Goal: Task Accomplishment & Management: Use online tool/utility

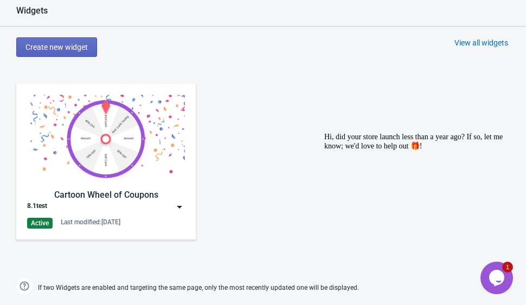
scroll to position [542, 0]
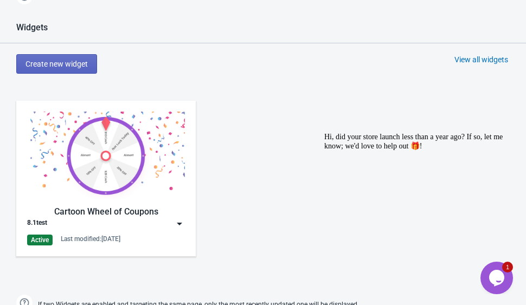
click at [163, 187] on img at bounding box center [106, 156] width 158 height 88
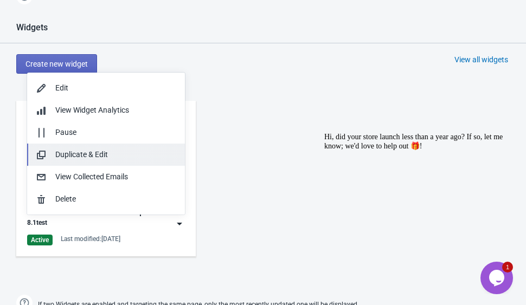
click at [139, 157] on div "Duplicate & Edit" at bounding box center [115, 154] width 121 height 11
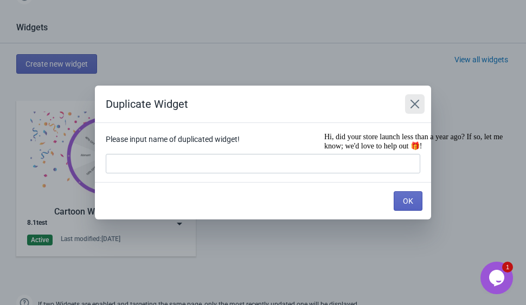
click at [417, 101] on icon "Close" at bounding box center [414, 104] width 11 height 11
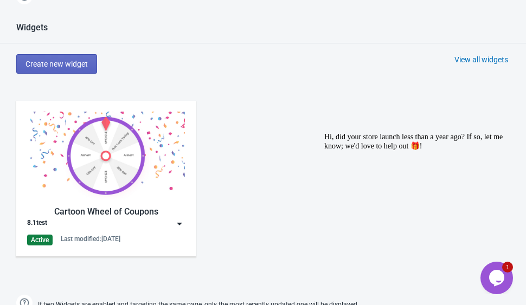
click at [177, 222] on img at bounding box center [179, 223] width 11 height 11
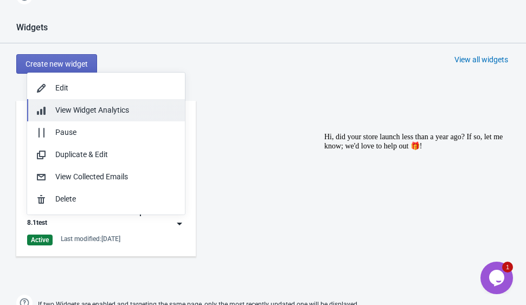
click at [145, 109] on div "View Widget Analytics" at bounding box center [115, 110] width 121 height 11
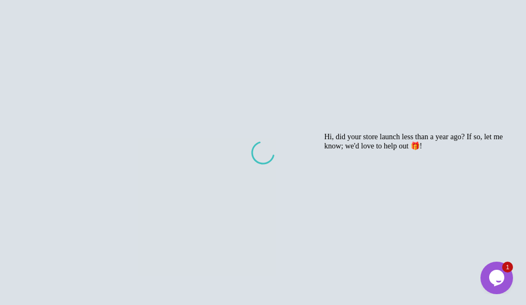
scroll to position [152, 0]
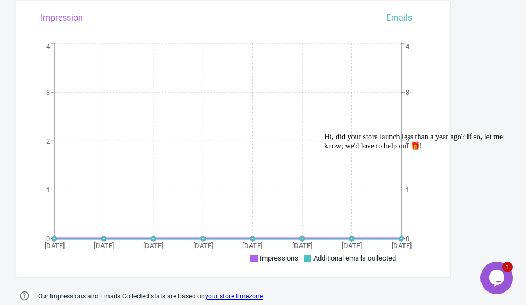
drag, startPoint x: 507, startPoint y: 173, endPoint x: 788, endPoint y: 302, distance: 309.4
click at [324, 133] on icon "Chat attention grabber" at bounding box center [324, 133] width 0 height 0
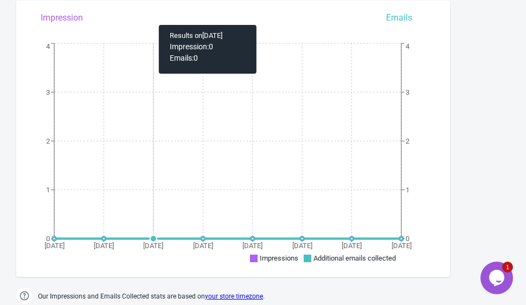
scroll to position [0, 0]
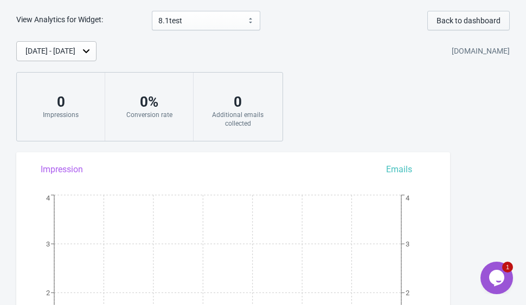
click at [481, 15] on button "Back to dashboard" at bounding box center [468, 21] width 82 height 20
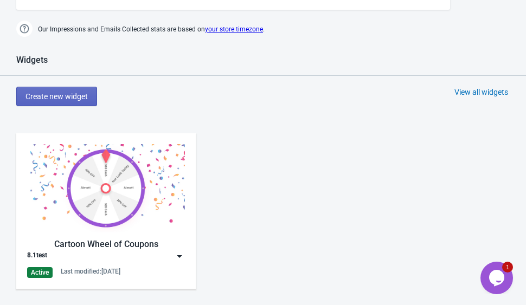
scroll to position [542, 0]
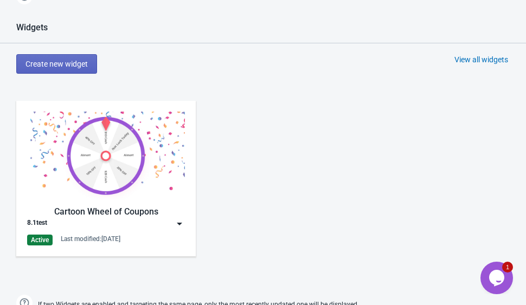
drag, startPoint x: 158, startPoint y: 155, endPoint x: 161, endPoint y: 132, distance: 23.5
click at [161, 132] on img at bounding box center [106, 156] width 158 height 88
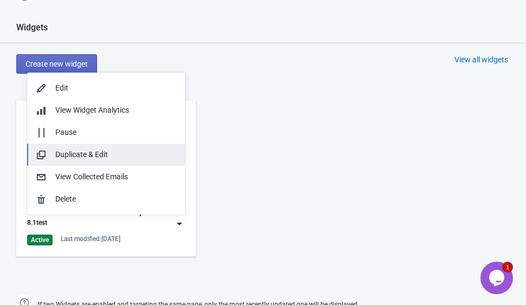
click at [152, 159] on div "Duplicate & Edit" at bounding box center [115, 154] width 121 height 11
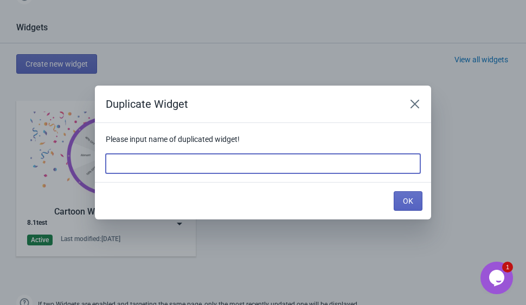
click at [156, 162] on input at bounding box center [263, 164] width 314 height 20
type input "8.27"
click at [406, 203] on span "OK" at bounding box center [408, 201] width 10 height 9
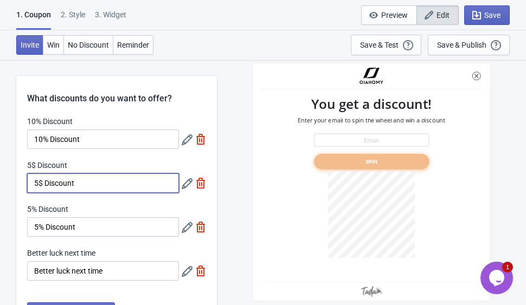
drag, startPoint x: 39, startPoint y: 183, endPoint x: 29, endPoint y: 183, distance: 9.8
click at [29, 183] on input "5$ Discount" at bounding box center [103, 183] width 152 height 20
type input "7$ Discount"
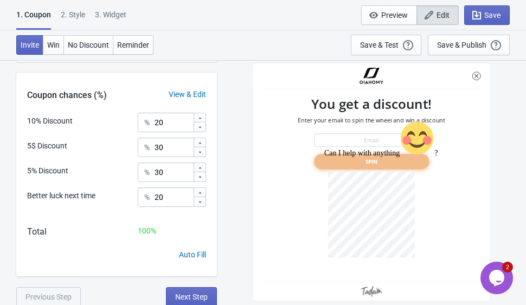
scroll to position [272, 0]
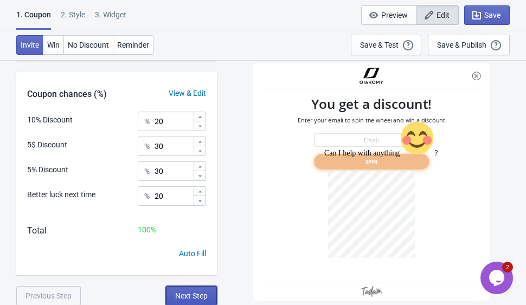
click at [197, 290] on button "Next Step" at bounding box center [191, 296] width 51 height 20
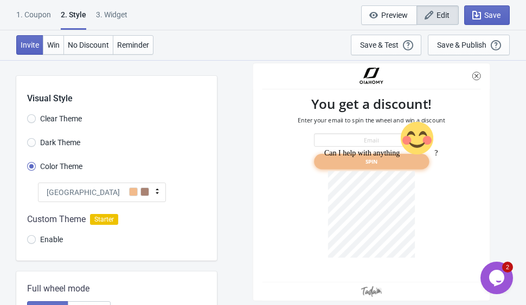
click at [153, 190] on icon at bounding box center [157, 191] width 11 height 11
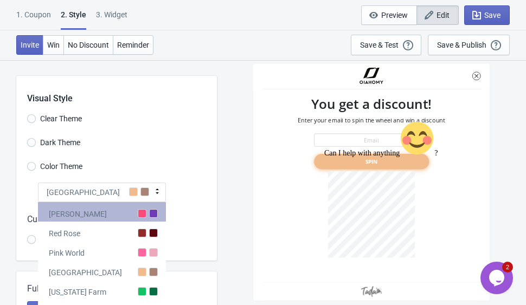
click at [154, 219] on div "[PERSON_NAME]" at bounding box center [102, 212] width 128 height 20
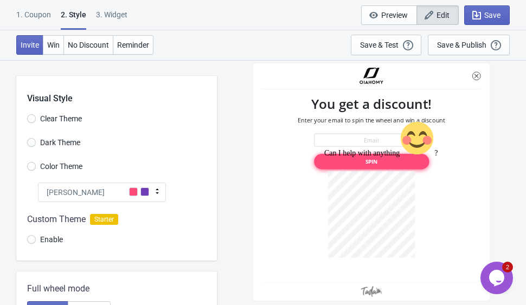
scroll to position [54, 0]
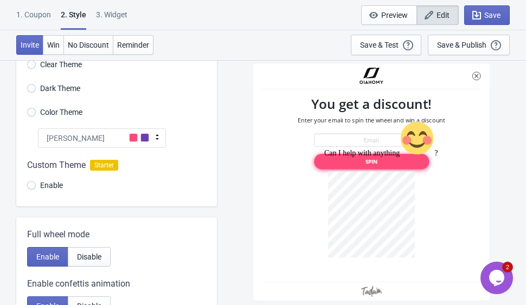
click at [153, 135] on icon at bounding box center [157, 137] width 11 height 11
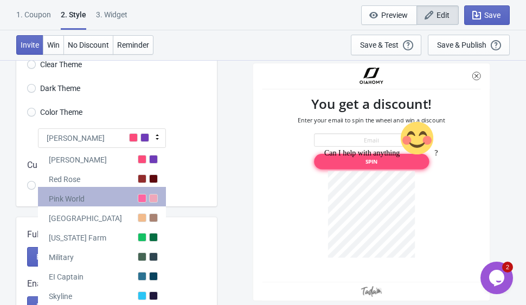
click at [151, 198] on div at bounding box center [153, 198] width 9 height 9
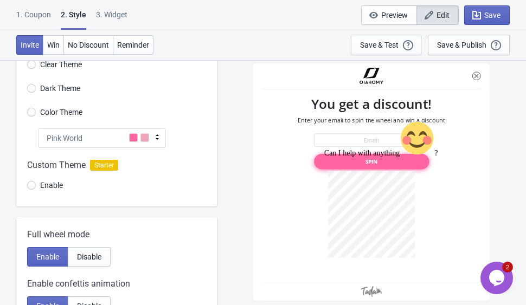
click at [145, 141] on span at bounding box center [144, 137] width 9 height 9
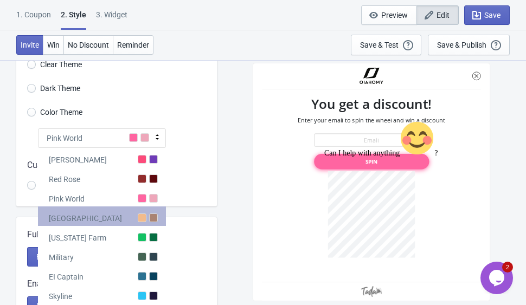
click at [152, 224] on div "[GEOGRAPHIC_DATA]" at bounding box center [102, 216] width 128 height 20
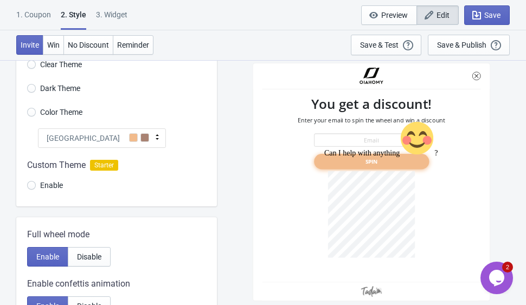
click at [154, 133] on icon at bounding box center [157, 137] width 11 height 11
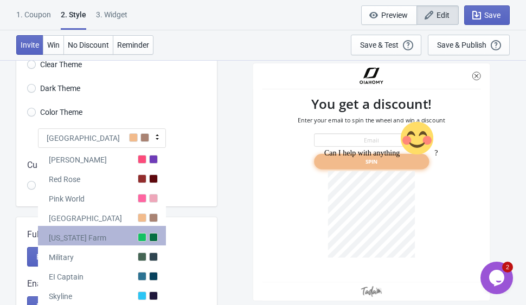
click at [160, 231] on div "[US_STATE] Farm" at bounding box center [102, 236] width 128 height 20
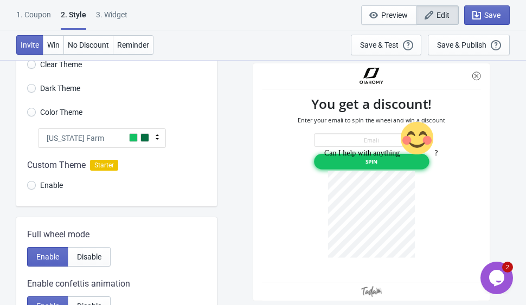
click at [158, 134] on icon at bounding box center [157, 137] width 11 height 11
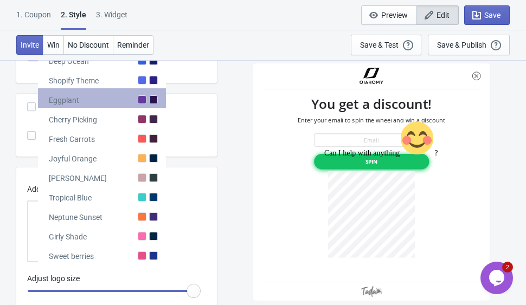
scroll to position [325, 0]
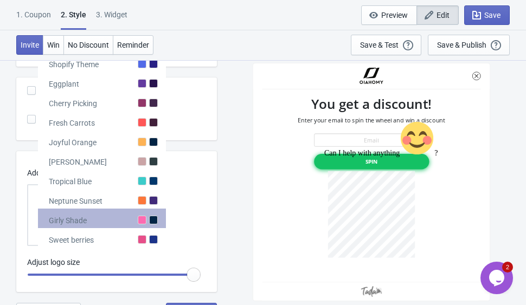
click at [135, 225] on div "Girly Shade" at bounding box center [102, 219] width 128 height 20
radio input "true"
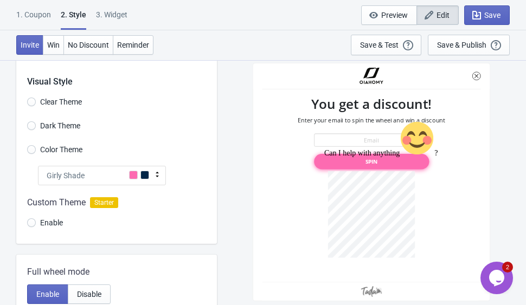
scroll to position [0, 0]
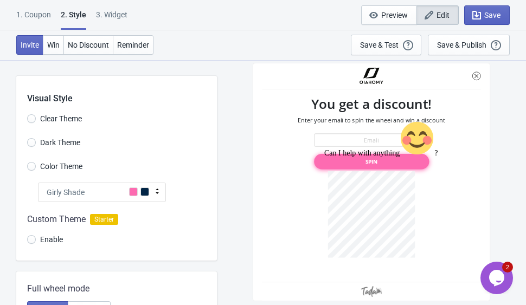
click at [68, 143] on span "Dark Theme" at bounding box center [60, 142] width 40 height 11
click at [36, 143] on input "Dark Theme" at bounding box center [31, 148] width 9 height 20
radio input "true"
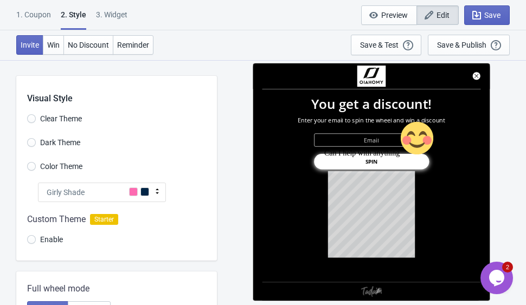
click at [67, 114] on span "Clear Theme" at bounding box center [61, 118] width 42 height 11
click at [36, 114] on input "Clear Theme" at bounding box center [31, 124] width 9 height 20
radio input "true"
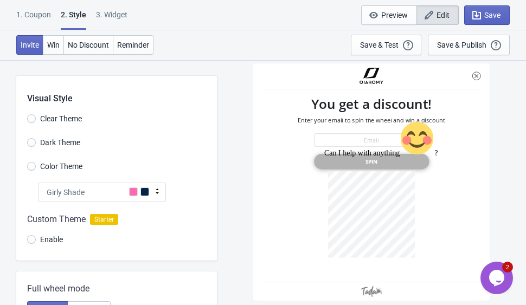
click at [66, 145] on span "Dark Theme" at bounding box center [60, 142] width 40 height 11
click at [36, 145] on input "Dark Theme" at bounding box center [31, 148] width 9 height 20
radio input "true"
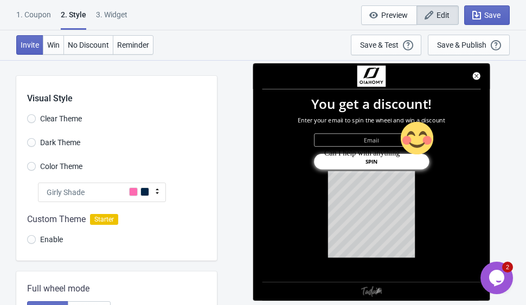
click at [67, 164] on span "Color Theme" at bounding box center [61, 166] width 42 height 11
click at [36, 164] on input "Color Theme" at bounding box center [31, 172] width 9 height 20
radio input "true"
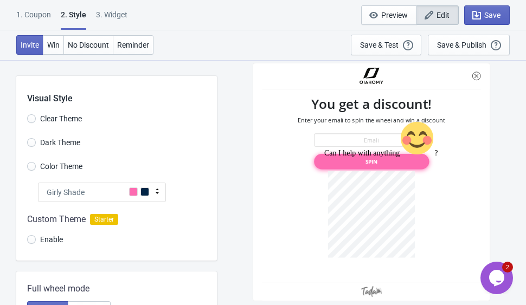
click at [71, 141] on span "Dark Theme" at bounding box center [60, 142] width 40 height 11
click at [36, 141] on input "Dark Theme" at bounding box center [31, 148] width 9 height 20
radio input "true"
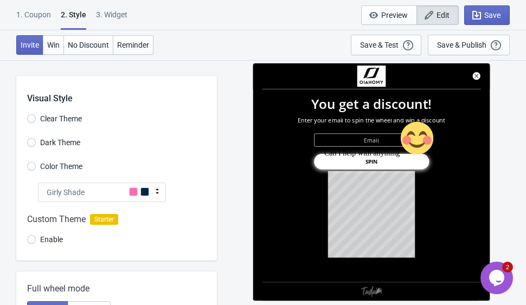
click at [76, 165] on span "Color Theme" at bounding box center [61, 166] width 42 height 11
click at [36, 165] on input "Color Theme" at bounding box center [31, 172] width 9 height 20
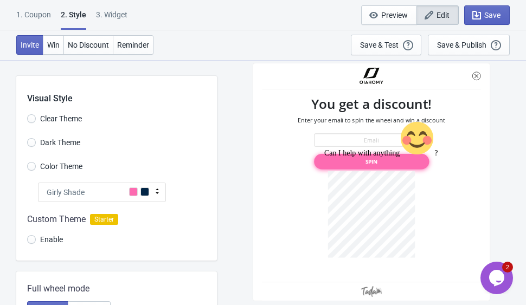
click at [152, 191] on icon at bounding box center [157, 191] width 11 height 11
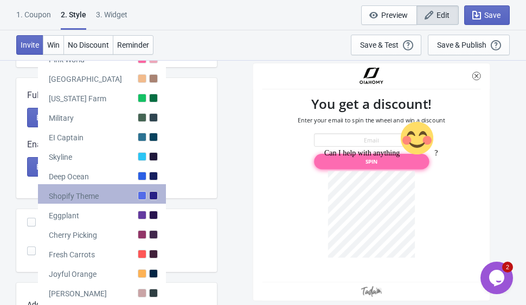
scroll to position [217, 0]
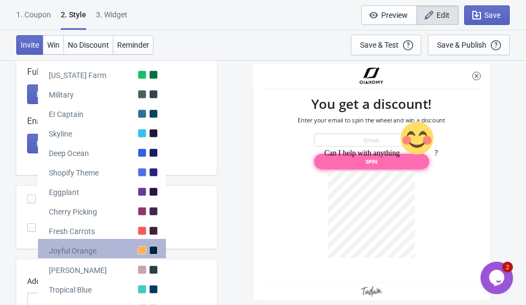
click at [123, 251] on div "Joyful Orange" at bounding box center [102, 249] width 128 height 20
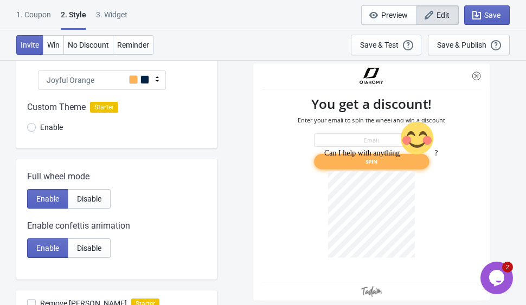
scroll to position [54, 0]
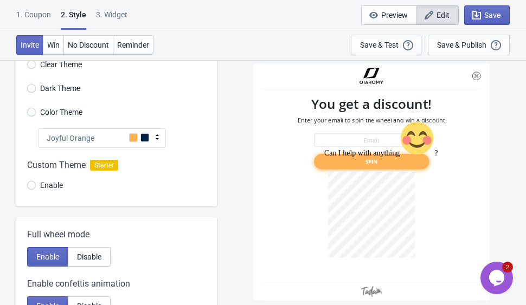
click at [148, 135] on span at bounding box center [144, 137] width 9 height 9
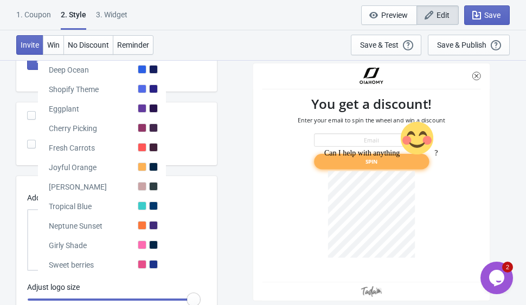
scroll to position [325, 0]
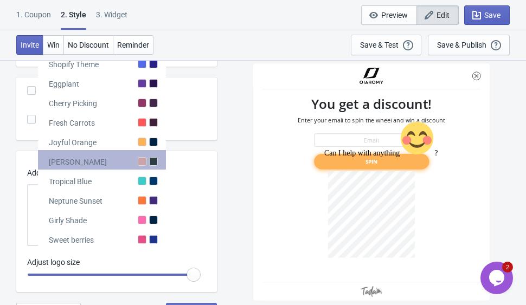
click at [126, 160] on div "[PERSON_NAME]" at bounding box center [102, 160] width 128 height 20
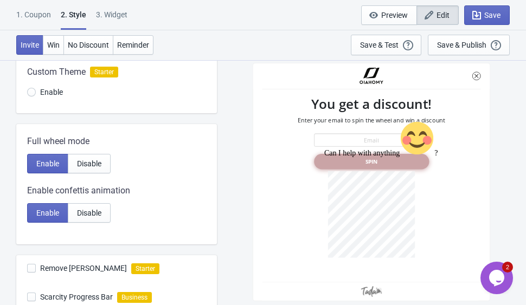
scroll to position [108, 0]
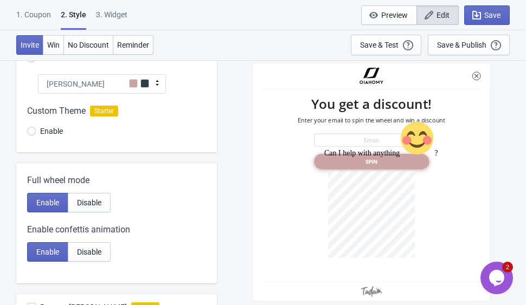
click at [153, 83] on icon at bounding box center [157, 82] width 11 height 11
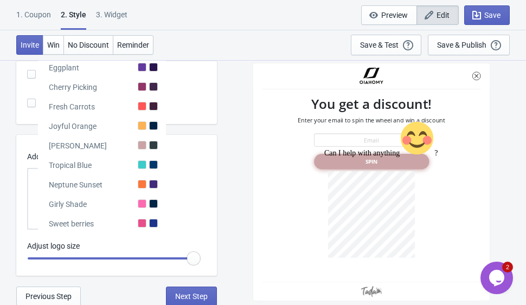
scroll to position [342, 0]
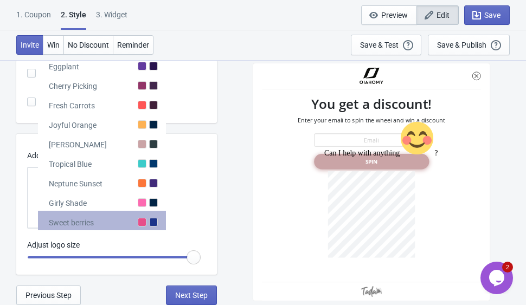
click at [150, 220] on div at bounding box center [153, 222] width 9 height 9
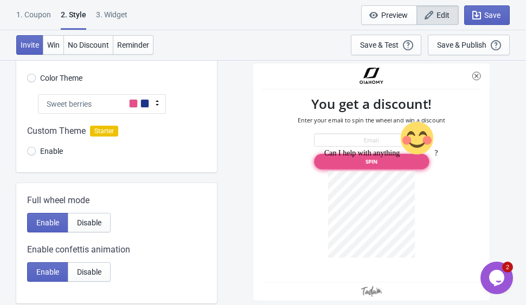
scroll to position [72, 0]
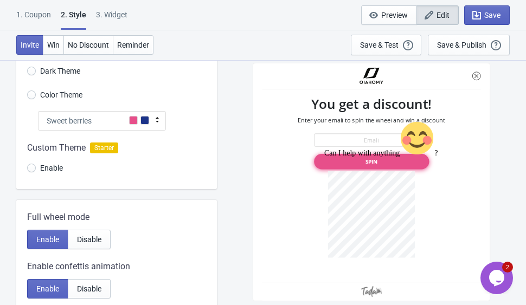
click at [146, 120] on span at bounding box center [144, 120] width 9 height 9
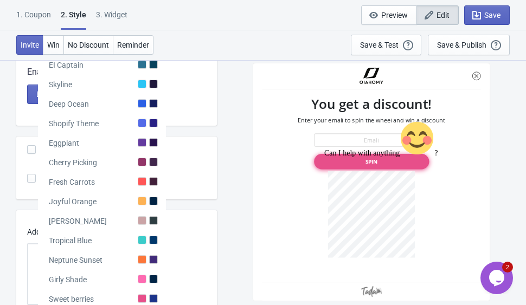
scroll to position [288, 0]
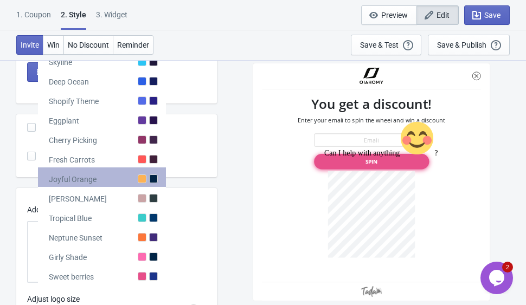
click at [126, 179] on div "Joyful Orange" at bounding box center [102, 177] width 128 height 20
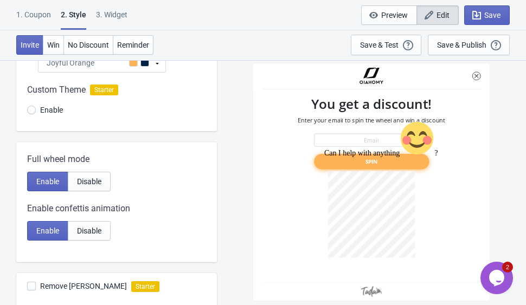
scroll to position [72, 0]
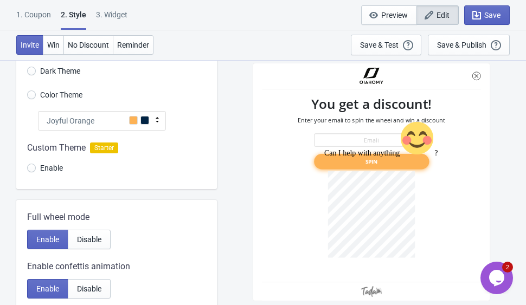
click at [146, 122] on span at bounding box center [144, 120] width 9 height 9
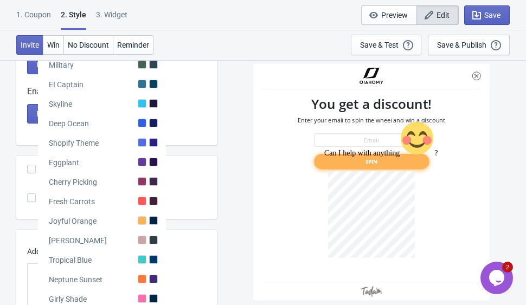
scroll to position [288, 0]
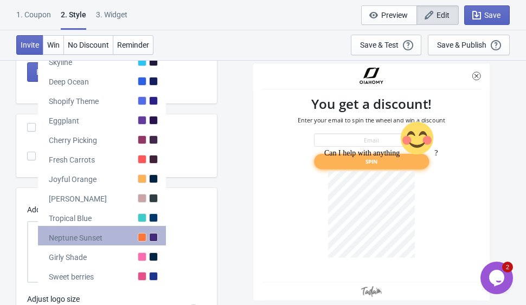
click at [144, 234] on div at bounding box center [142, 237] width 9 height 9
radio input "true"
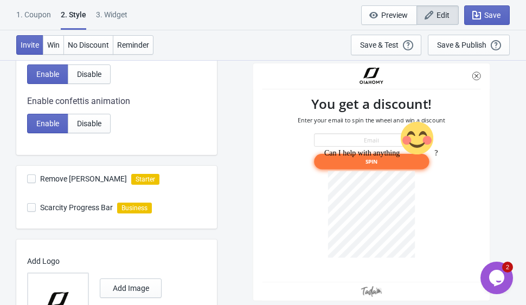
scroll to position [180, 0]
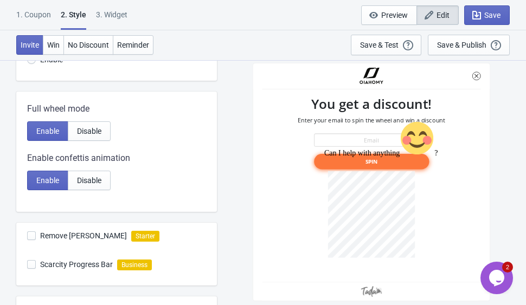
click at [227, 177] on div "SASDERWERT3H You get a discount! Enter your email to spin the wheel and win a d…" at bounding box center [371, 182] width 298 height 245
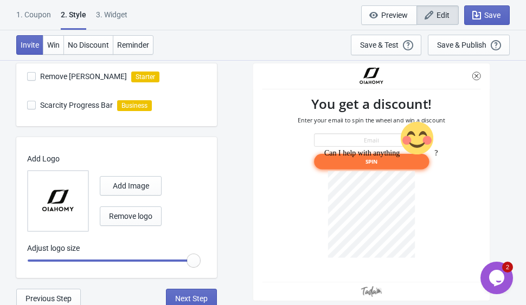
scroll to position [342, 0]
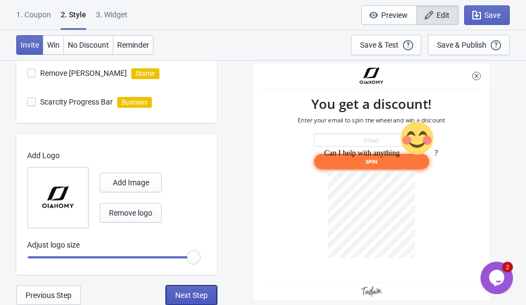
click at [198, 291] on span "Next Step" at bounding box center [191, 295] width 33 height 9
select select "homepageOnly"
select select "left"
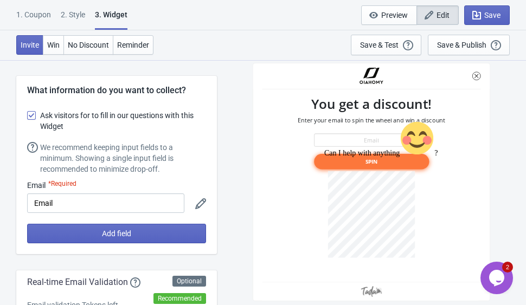
scroll to position [108, 0]
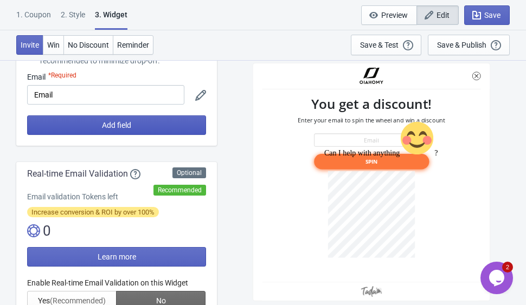
click at [176, 130] on button "Add field" at bounding box center [116, 125] width 179 height 20
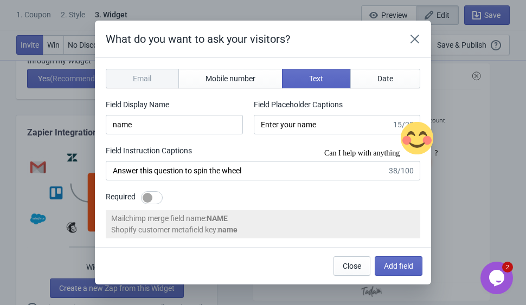
scroll to position [0, 0]
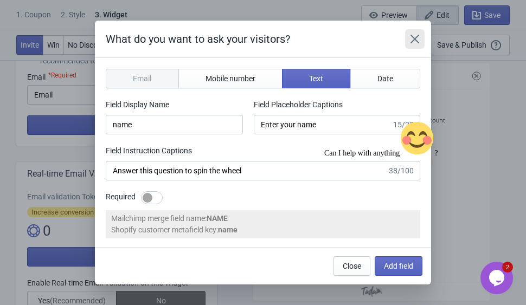
click at [419, 35] on icon "Close" at bounding box center [414, 39] width 11 height 11
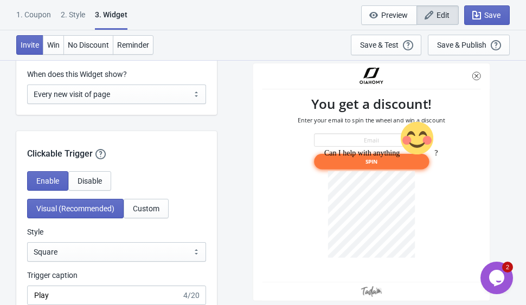
scroll to position [1084, 0]
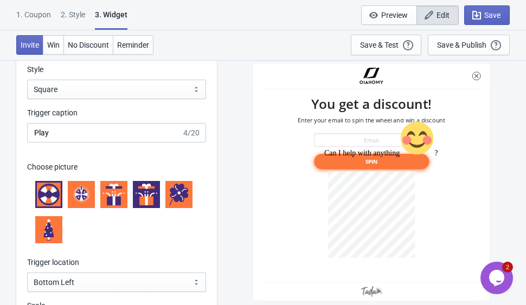
click at [88, 196] on icon at bounding box center [81, 194] width 15 height 15
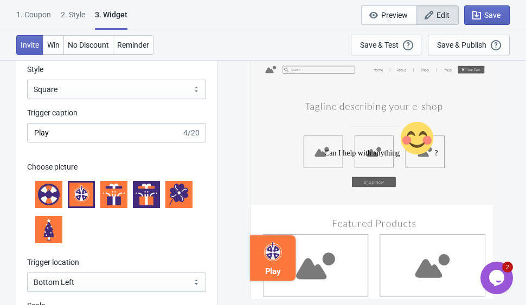
click at [122, 186] on icon at bounding box center [114, 195] width 22 height 22
click at [150, 190] on icon at bounding box center [146, 195] width 22 height 22
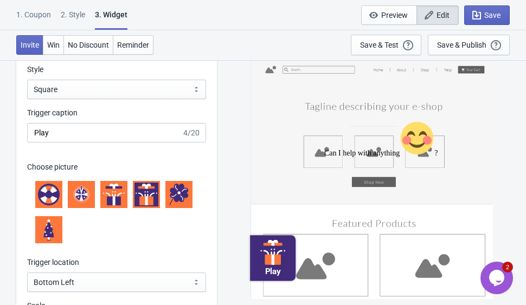
click at [173, 191] on icon at bounding box center [174, 193] width 9 height 10
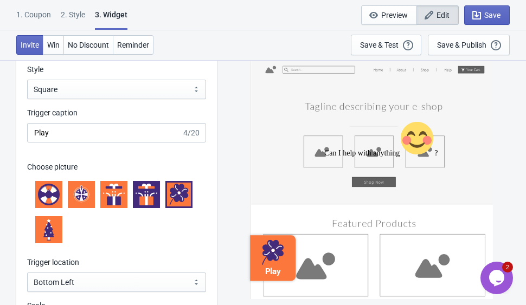
click at [58, 192] on icon at bounding box center [49, 195] width 22 height 22
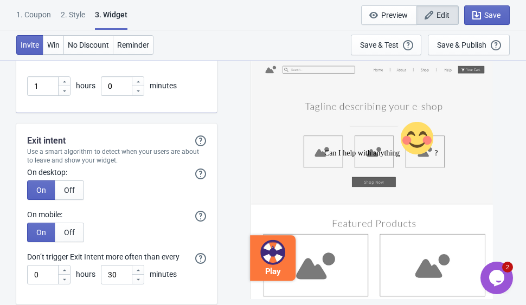
scroll to position [3154, 0]
click at [127, 275] on input "30" at bounding box center [116, 275] width 30 height 20
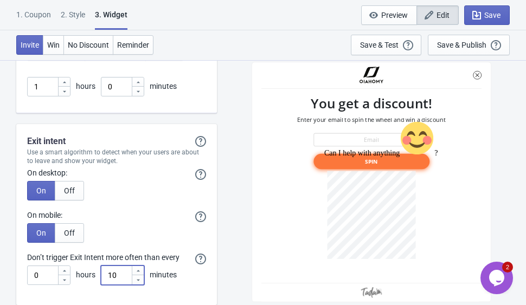
type input "10"
click at [268, 250] on div at bounding box center [370, 182] width 239 height 240
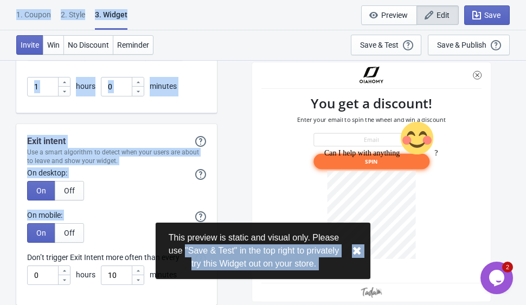
drag, startPoint x: 27, startPoint y: 251, endPoint x: 180, endPoint y: 252, distance: 152.8
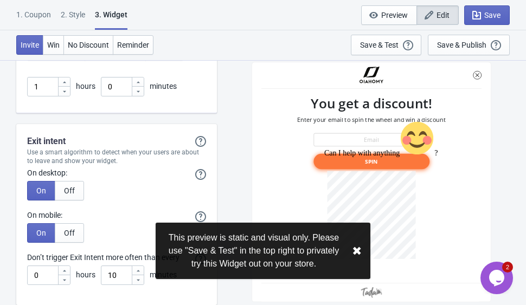
click at [171, 233] on div "This preview is static and visual only. Please use "Save & Test" in the top rig…" at bounding box center [253, 250] width 179 height 39
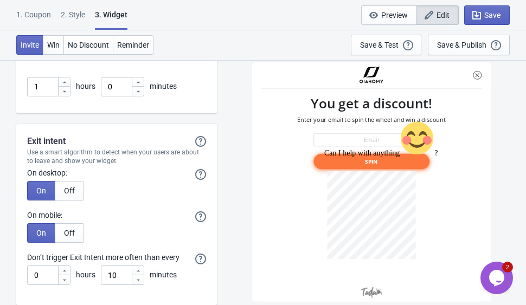
click at [164, 236] on div "On Off" at bounding box center [116, 233] width 179 height 20
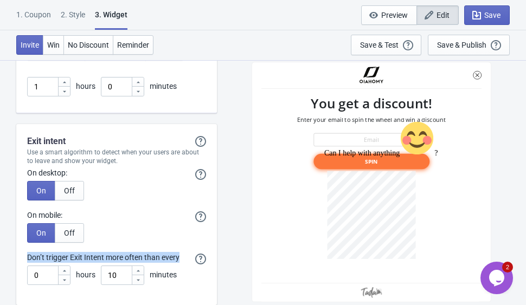
drag, startPoint x: 26, startPoint y: 254, endPoint x: 191, endPoint y: 247, distance: 165.4
click at [191, 247] on div "Exit intent Exit intent will only show the Widget if it hasn't showed previousl…" at bounding box center [116, 214] width 200 height 181
copy div "Don’t trigger Exit Intent more often than every If you enter 5 hours in the fie…"
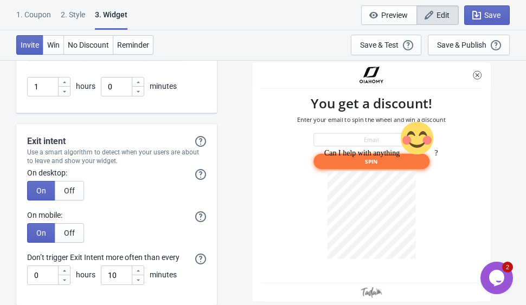
click at [229, 263] on div "SASDERWERT3H You get a discount! Enter your email to spin the wheel and win a d…" at bounding box center [371, 182] width 298 height 245
click at [124, 271] on input "10" at bounding box center [116, 275] width 30 height 20
type input "3"
click at [242, 254] on div "SASDERWERT3H You get a discount! Enter your email to spin the wheel and win a d…" at bounding box center [371, 182] width 298 height 245
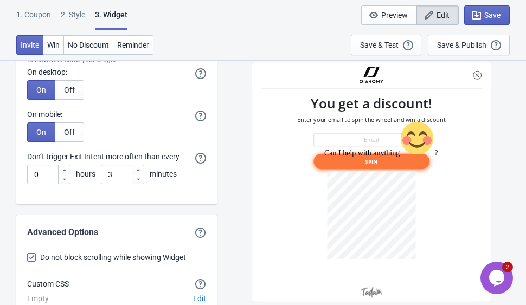
scroll to position [3317, 0]
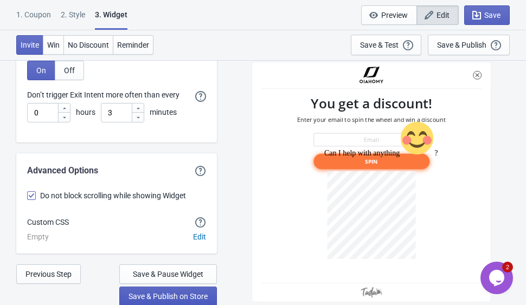
click at [206, 294] on span "Save & Publish on Store" at bounding box center [167, 296] width 79 height 9
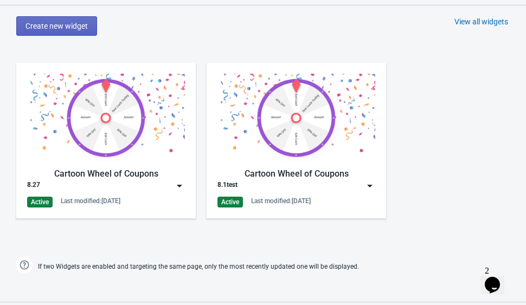
scroll to position [596, 0]
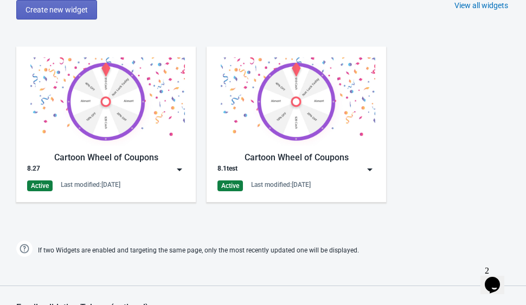
click at [461, 156] on div "Cartoon Wheel of Coupons 8.27 Active Last modified: 27.8.2025 Cartoon Wheel of …" at bounding box center [263, 133] width 526 height 195
